Goal: Find specific page/section: Find specific page/section

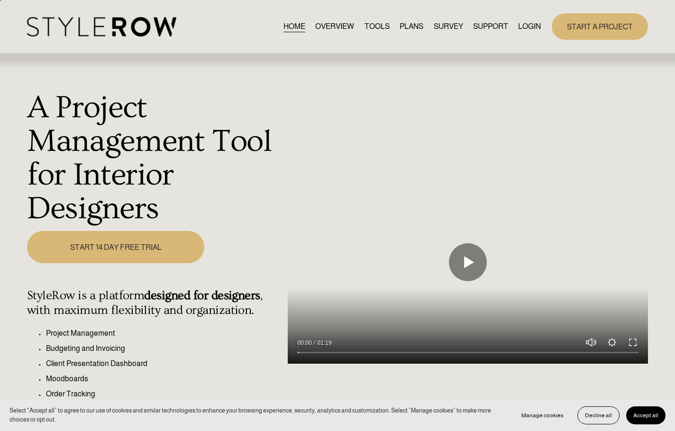
click at [537, 26] on link "LOGIN" at bounding box center [529, 26] width 23 height 13
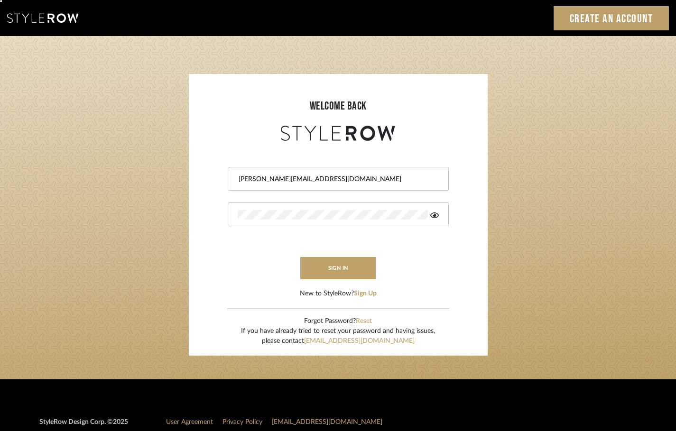
drag, startPoint x: 301, startPoint y: 183, endPoint x: 247, endPoint y: 183, distance: 54.5
click at [247, 183] on div "erinn@erinnv.com" at bounding box center [338, 179] width 221 height 24
drag, startPoint x: 302, startPoint y: 175, endPoint x: 207, endPoint y: 174, distance: 95.3
click at [208, 174] on form "erinn@erinnv.com sign in New to StyleRow? Sign Up" at bounding box center [338, 220] width 280 height 155
paste input "concierge+onyxoak@stylerow"
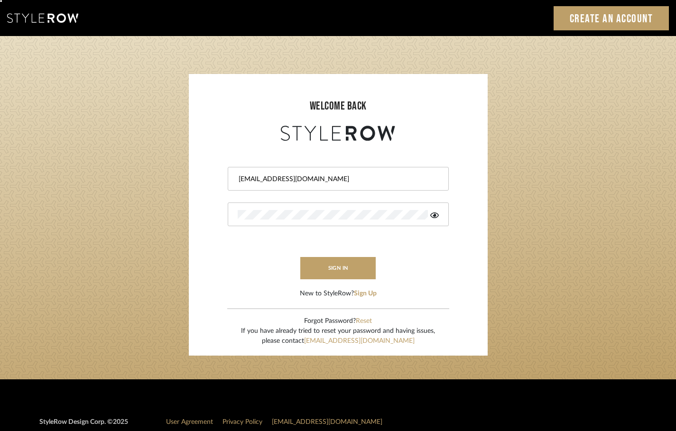
type input "concierge+onyxoak@stylerow.com"
click at [192, 212] on sr-login "welcome back concierge+onyxoak@stylerow.com sign in New to StyleRow? Sign Up Fo…" at bounding box center [338, 215] width 299 height 282
click at [395, 243] on form "concierge+onyxoak@stylerow.com This field is required sign in New to StyleRow? …" at bounding box center [338, 220] width 280 height 155
click at [435, 214] on icon at bounding box center [434, 215] width 9 height 6
click at [334, 266] on button "sign in" at bounding box center [338, 268] width 76 height 22
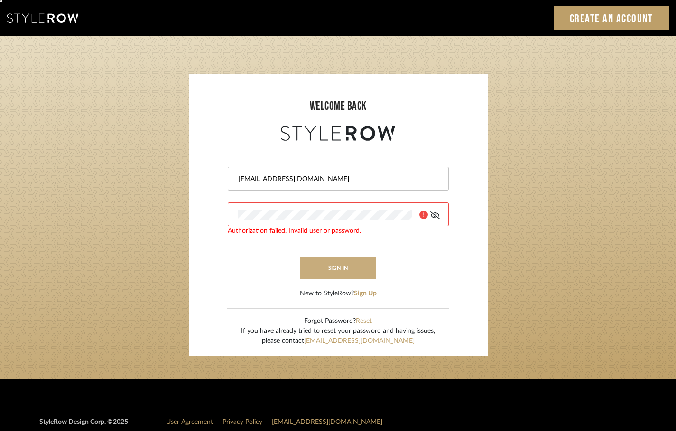
click at [334, 266] on button "sign in" at bounding box center [338, 268] width 76 height 22
click at [340, 264] on button "sign in" at bounding box center [338, 268] width 76 height 22
click at [232, 214] on div at bounding box center [338, 214] width 221 height 24
click at [335, 267] on button "sign in" at bounding box center [338, 268] width 76 height 22
click at [162, 219] on login-page "welcome back concierge+onyxoak@stylerow.com Authorization failed. Invalid user …" at bounding box center [338, 207] width 676 height 343
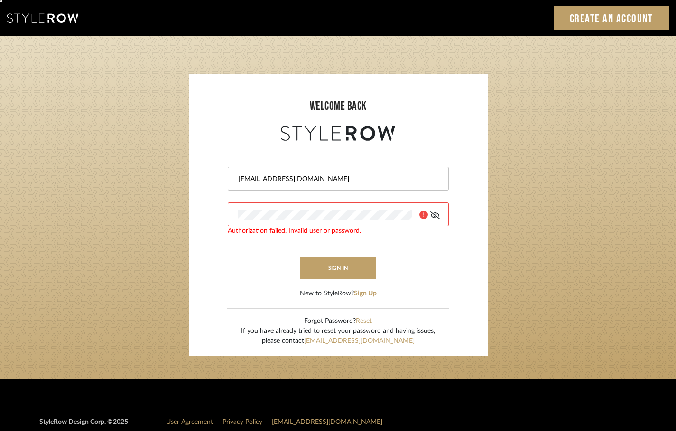
click at [175, 214] on login-page "welcome back concierge+onyxoak@stylerow.com Authorization failed. Invalid user …" at bounding box center [338, 207] width 676 height 343
click at [334, 263] on button "sign in" at bounding box center [338, 268] width 76 height 22
click at [424, 218] on icon at bounding box center [423, 214] width 9 height 9
click at [239, 180] on input "concierge+onyxoak@stylerow.com" at bounding box center [336, 178] width 199 height 9
click at [354, 180] on input "concierge+onyxoak@stylerow.com" at bounding box center [336, 178] width 199 height 9
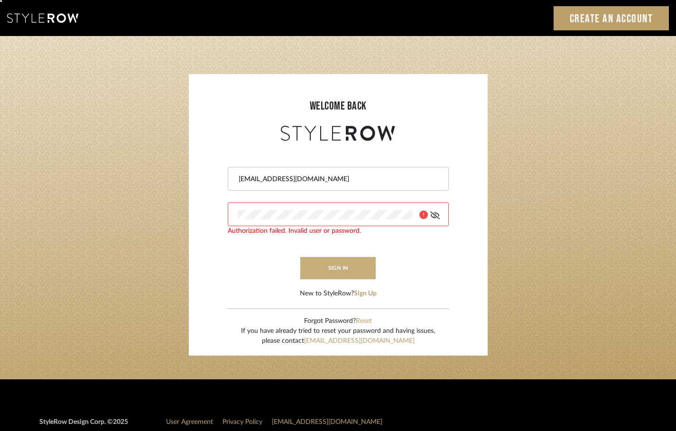
click at [320, 278] on button "sign in" at bounding box center [338, 268] width 76 height 22
click at [327, 267] on button "sign in" at bounding box center [338, 268] width 76 height 22
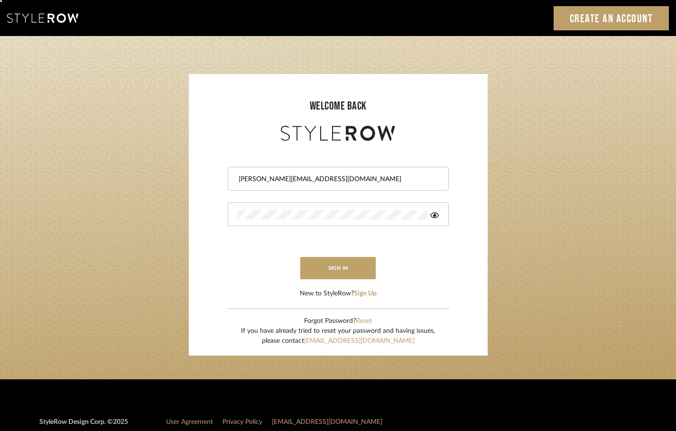
click at [298, 182] on input "erinn@erinnv.com" at bounding box center [336, 178] width 199 height 9
type input "e"
click at [279, 182] on input "email" at bounding box center [329, 178] width 185 height 9
paste input "concierge+onyxoak@stylerow.com"
type input "concierge+onyxoak@stylerow.com"
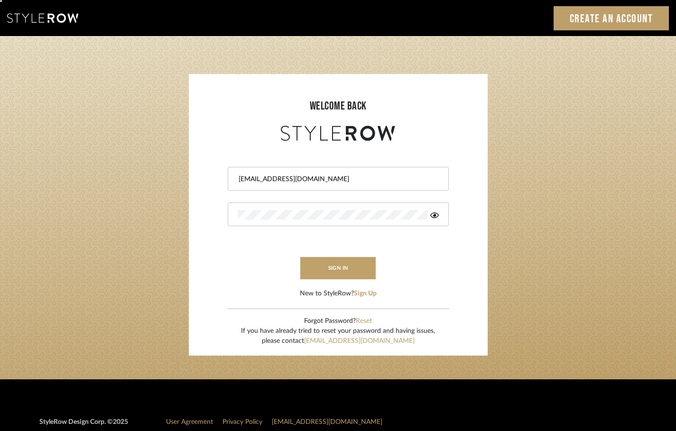
click at [267, 308] on div at bounding box center [338, 308] width 222 height 1
click at [330, 277] on button "sign in" at bounding box center [338, 268] width 76 height 22
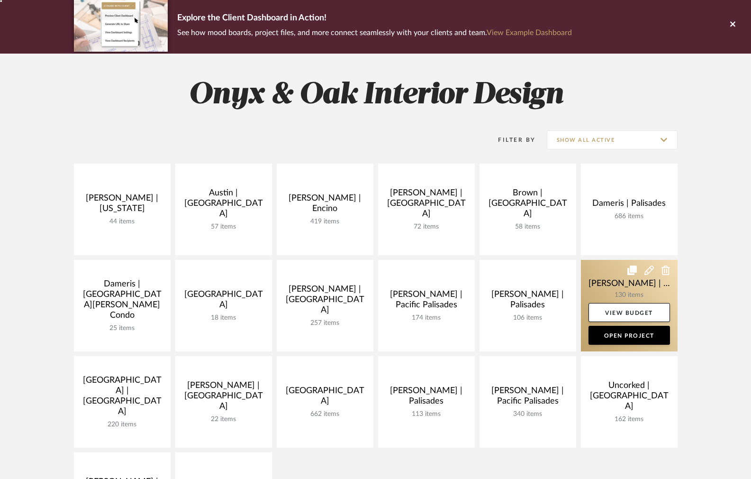
scroll to position [74, 0]
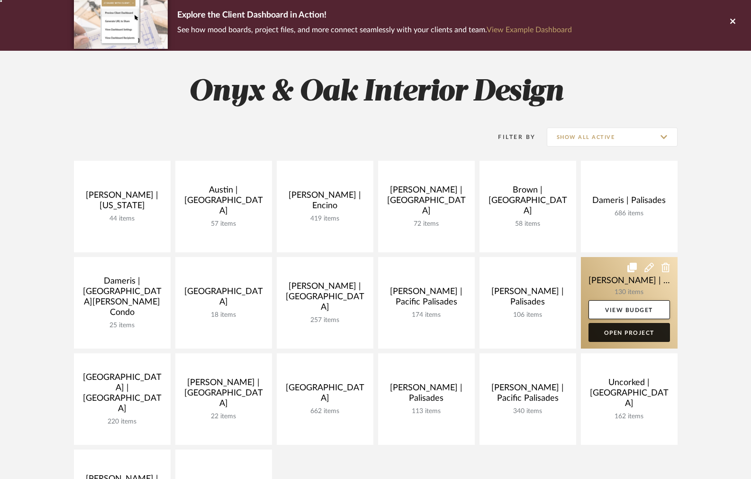
click at [627, 331] on link "Open Project" at bounding box center [630, 332] width 82 height 19
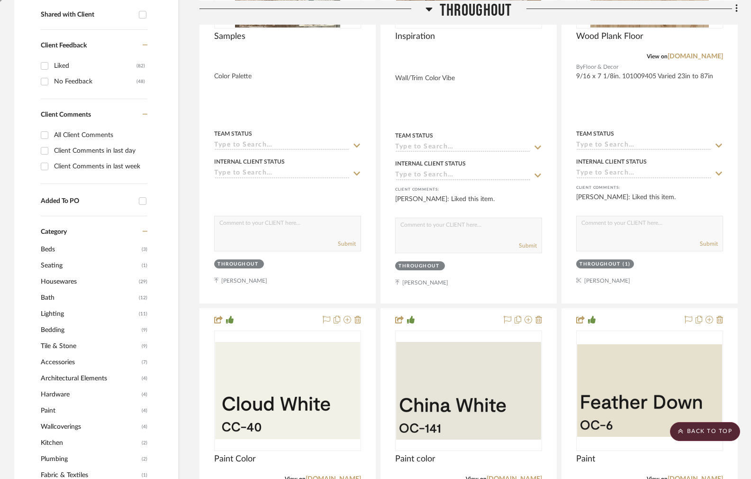
scroll to position [410, 0]
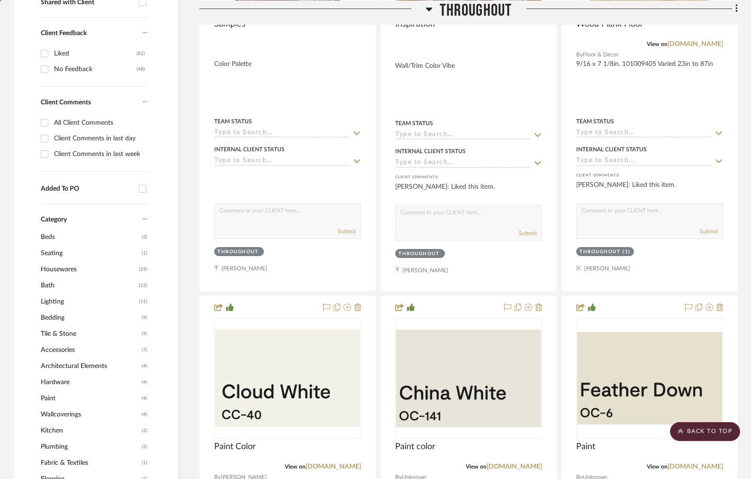
click at [57, 251] on span "Seating" at bounding box center [90, 253] width 99 height 16
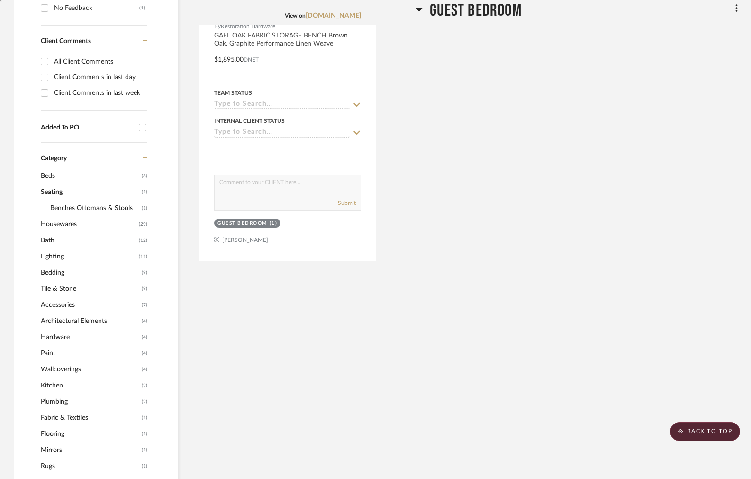
scroll to position [451, 0]
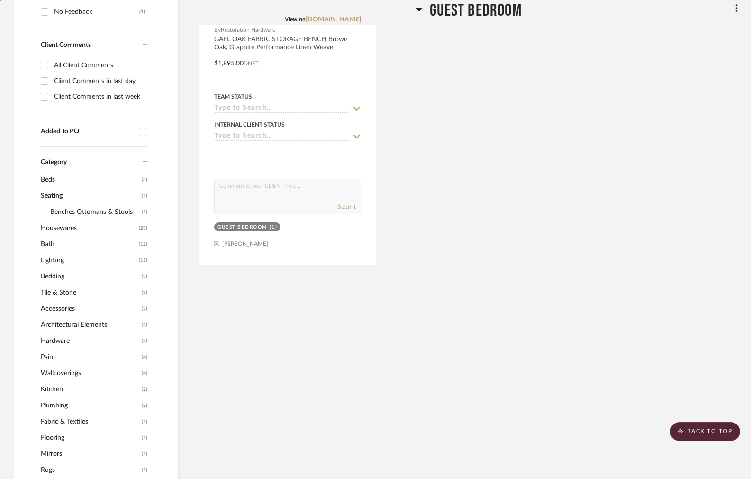
click at [53, 177] on span "Beds" at bounding box center [90, 180] width 99 height 16
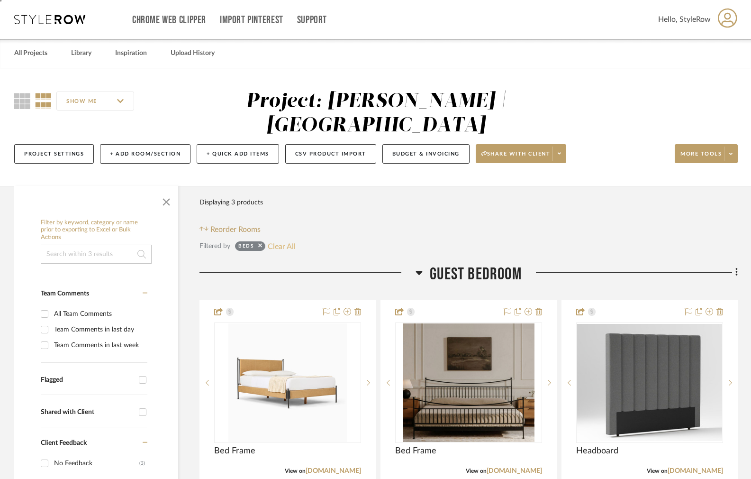
click at [285, 245] on button "Clear All" at bounding box center [282, 246] width 28 height 12
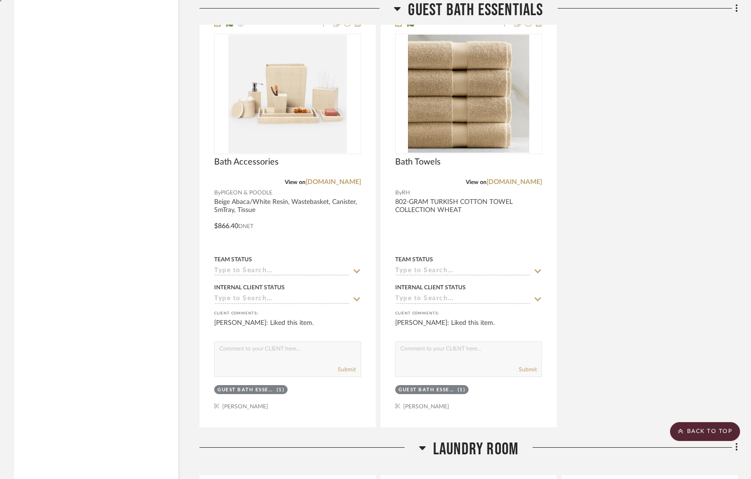
scroll to position [14732, 0]
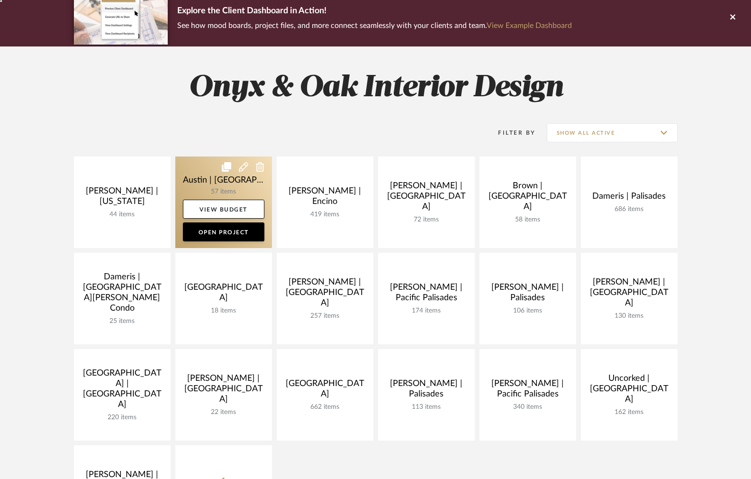
scroll to position [74, 0]
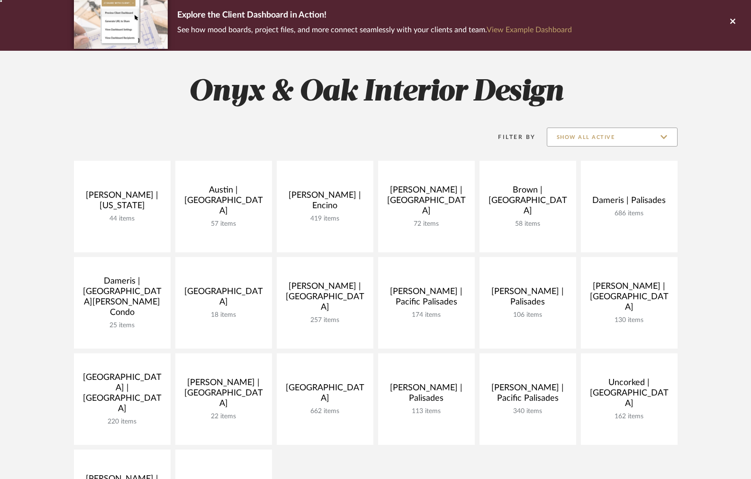
click at [560, 135] on input "Show All Active" at bounding box center [612, 137] width 131 height 19
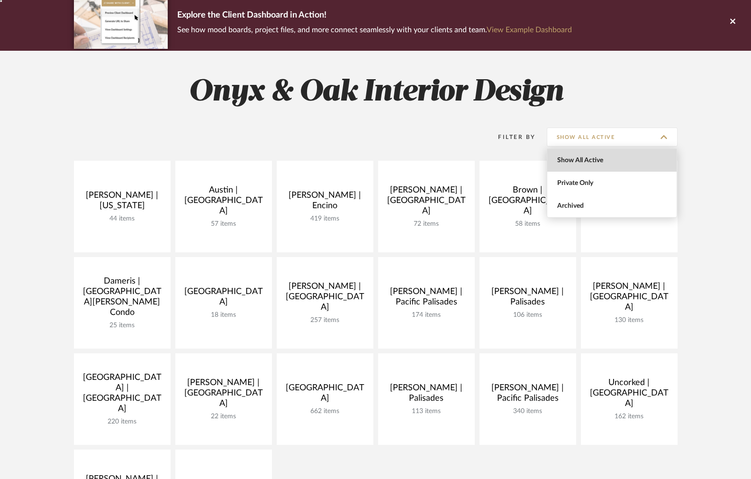
click at [562, 163] on span "Show All Active" at bounding box center [613, 160] width 112 height 8
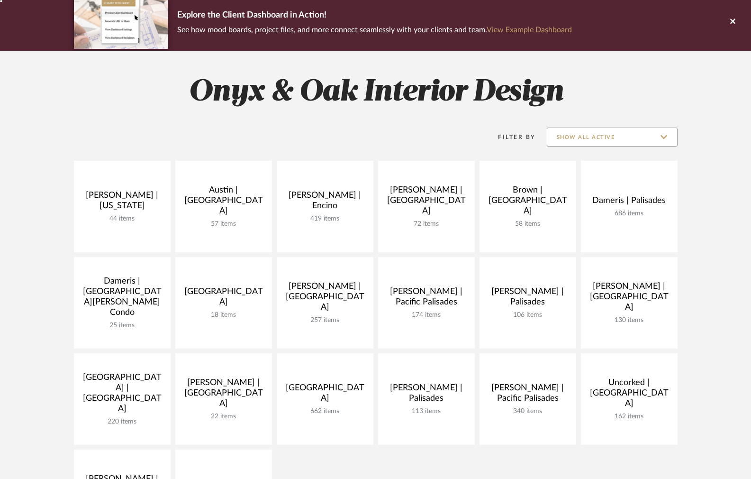
click at [570, 142] on input "Show All Active" at bounding box center [612, 137] width 131 height 19
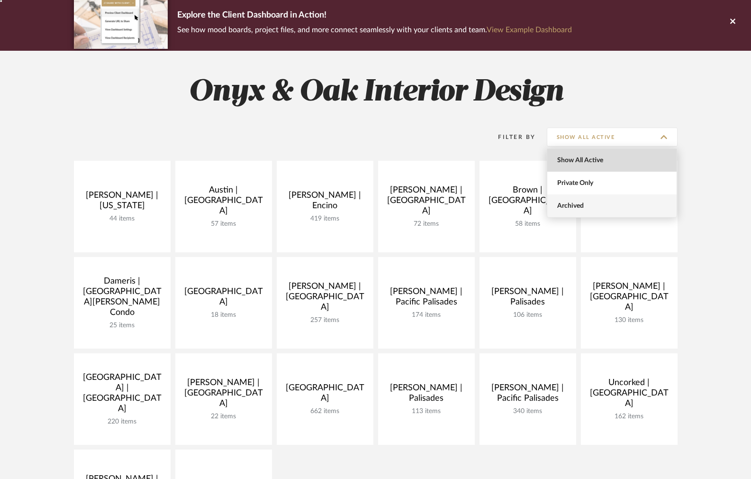
click at [571, 202] on span "Archived" at bounding box center [613, 206] width 112 height 8
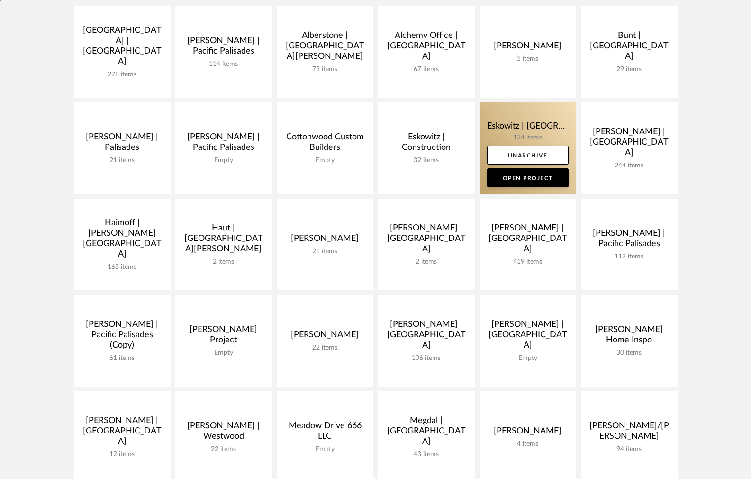
scroll to position [0, 0]
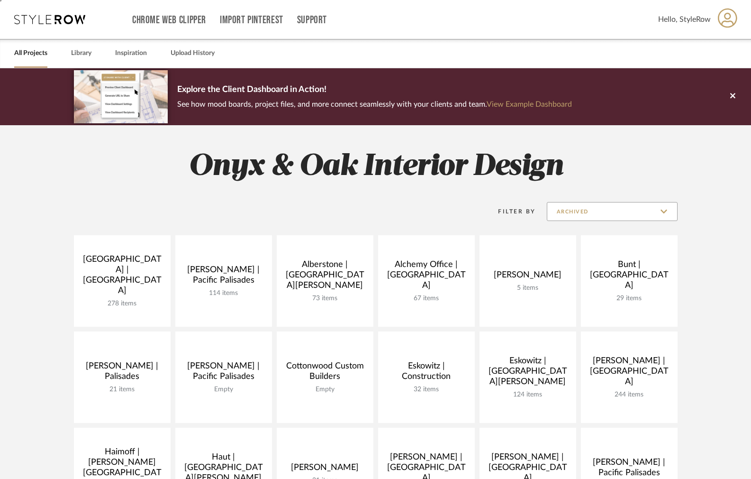
click at [603, 208] on input "Archived" at bounding box center [612, 211] width 131 height 19
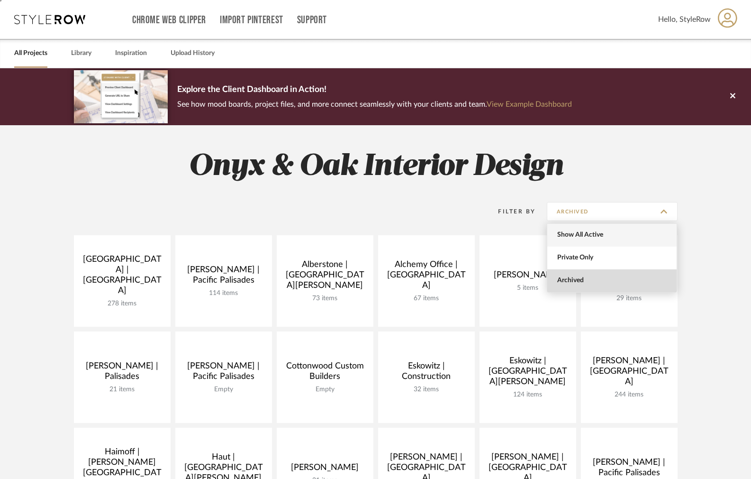
click at [581, 237] on span "Show All Active" at bounding box center [613, 235] width 112 height 8
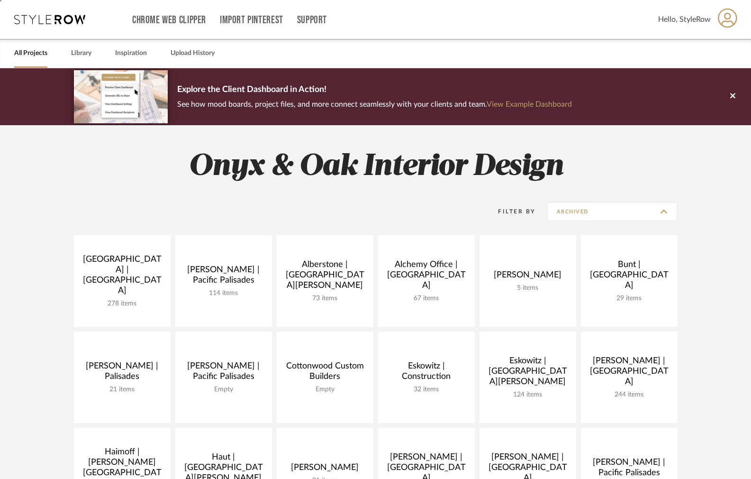
type input "Show All Active"
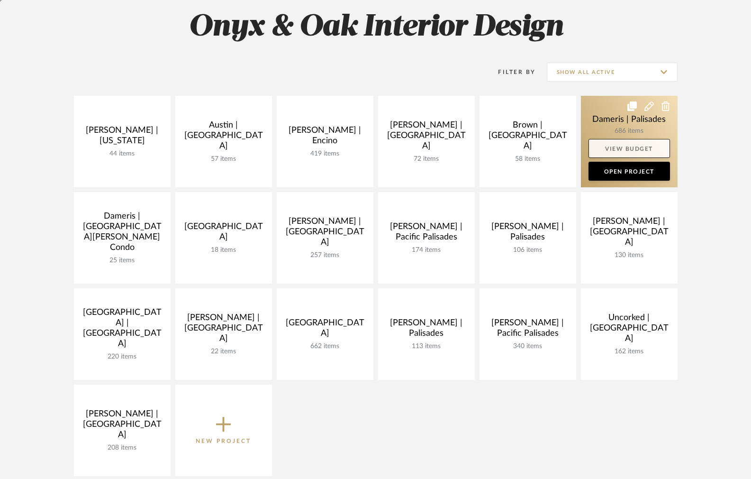
scroll to position [154, 0]
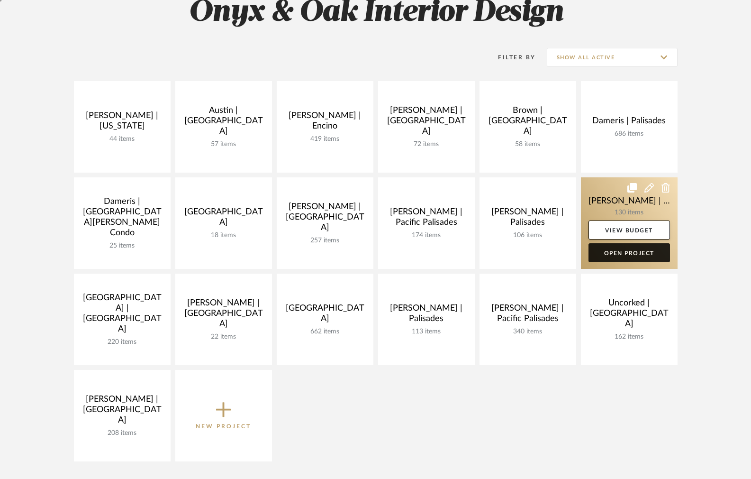
click at [611, 252] on link "Open Project" at bounding box center [630, 252] width 82 height 19
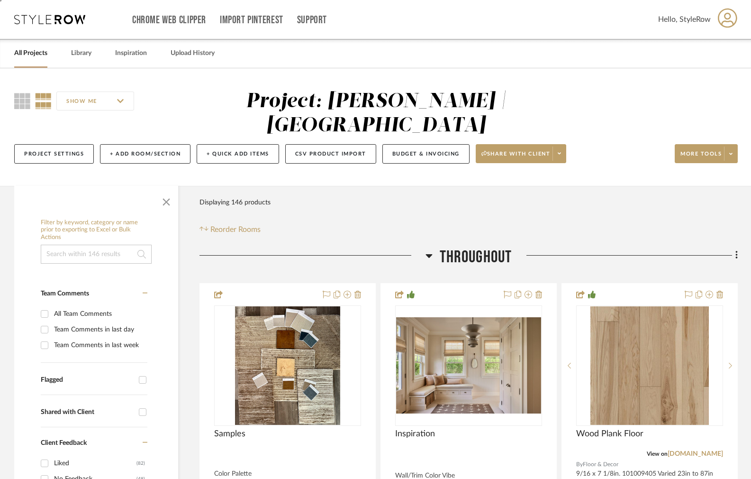
click at [81, 256] on input at bounding box center [96, 254] width 111 height 19
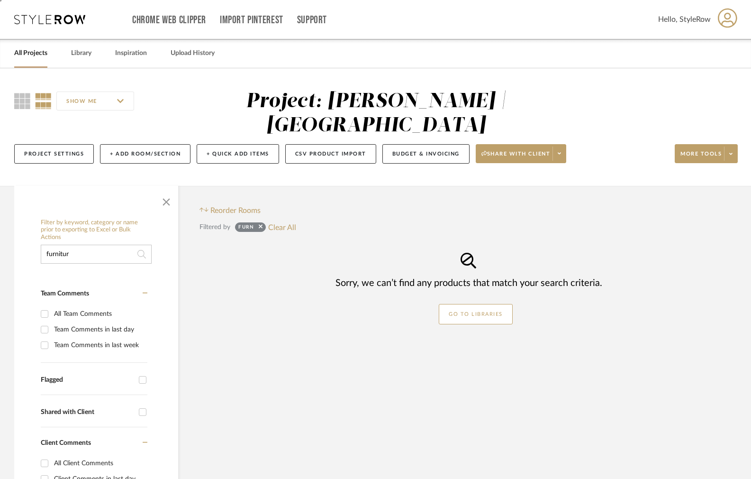
type input "furniture"
drag, startPoint x: 40, startPoint y: 255, endPoint x: 15, endPoint y: 252, distance: 25.8
click at [18, 252] on div "Filter by keyword, category or name prior to exporting to Excel or Bulk Actions…" at bounding box center [96, 457] width 164 height 486
type input "sofa"
click at [263, 226] on sr-tag "sofa" at bounding box center [250, 226] width 30 height 9
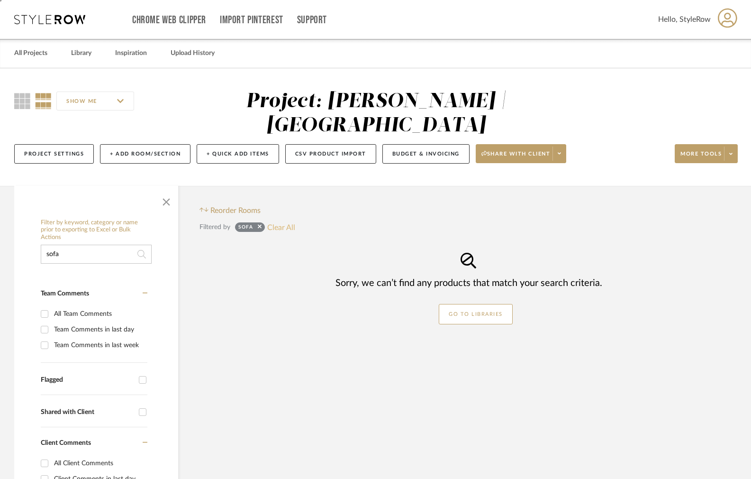
click at [276, 227] on button "Clear All" at bounding box center [281, 227] width 28 height 12
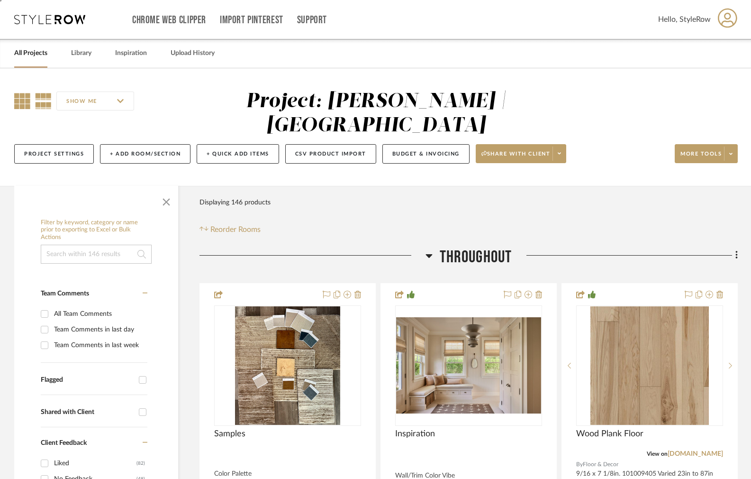
click at [14, 100] on icon at bounding box center [22, 101] width 16 height 16
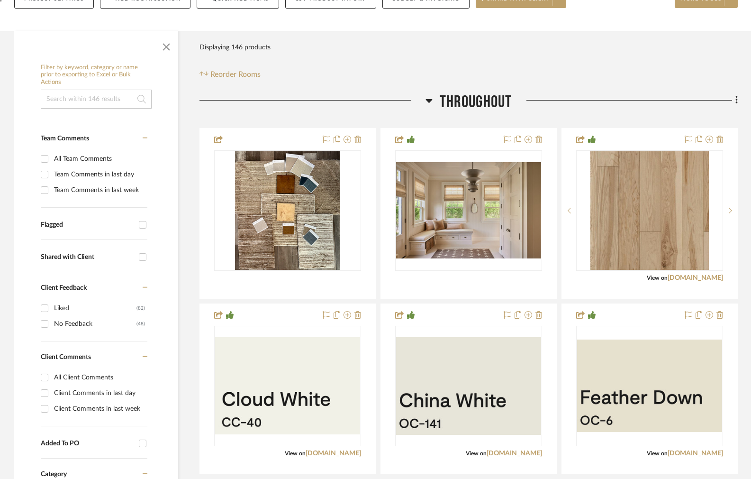
scroll to position [183, 0]
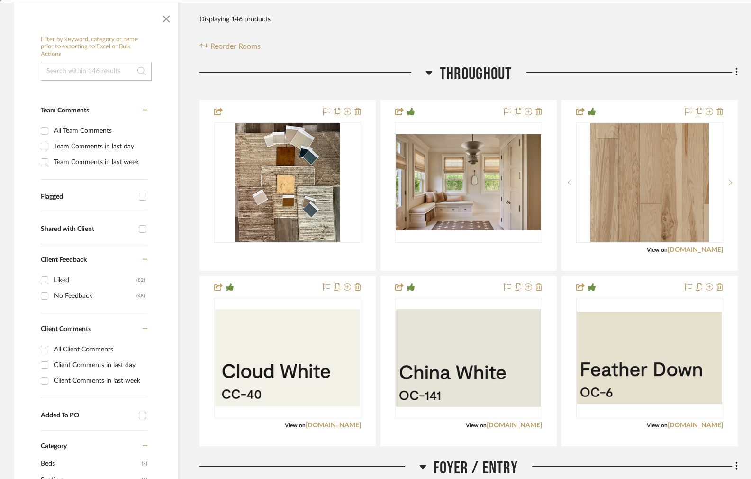
click at [426, 73] on icon at bounding box center [429, 72] width 7 height 11
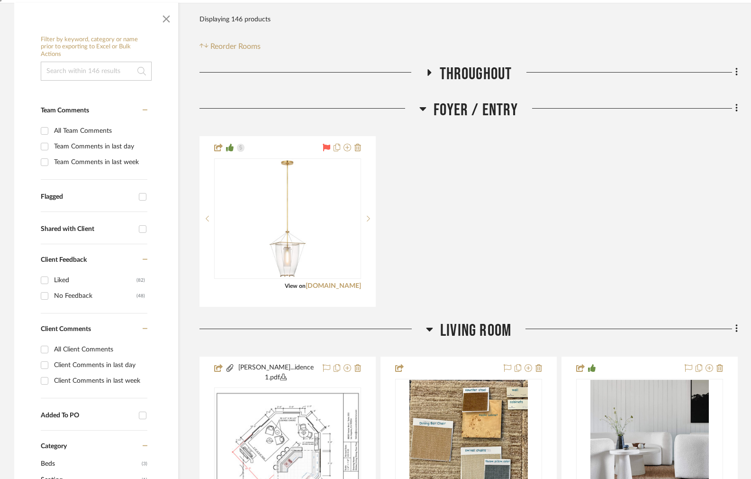
click at [431, 331] on icon at bounding box center [429, 328] width 7 height 11
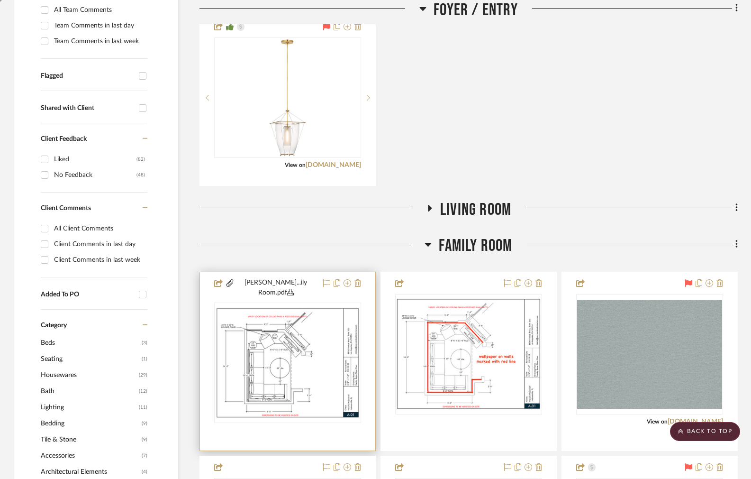
scroll to position [0, 0]
